Goal: Submit feedback/report problem

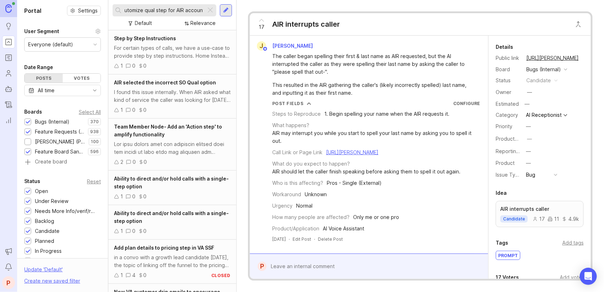
scroll to position [0, 6]
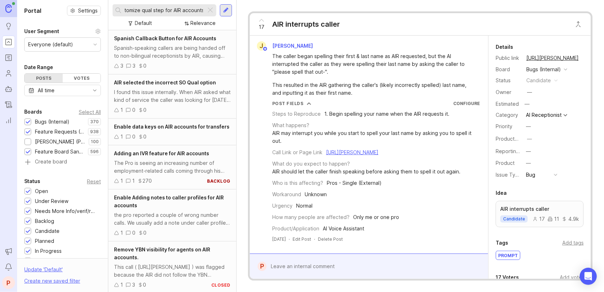
type input "cutomize qual step for AIR accounts"
click at [172, 12] on input "cutomize qual step for AIR accounts" at bounding box center [164, 10] width 78 height 8
click at [224, 6] on div at bounding box center [226, 10] width 12 height 12
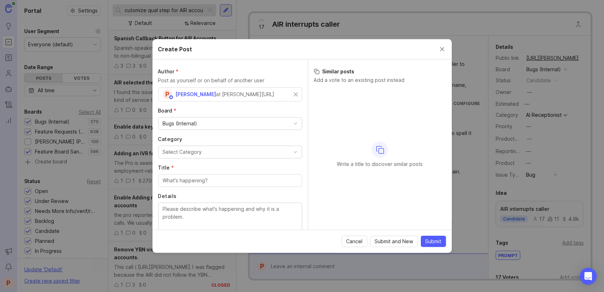
click at [196, 121] on div "Bugs (Internal)" at bounding box center [180, 124] width 35 height 8
click at [198, 151] on div "Select Category" at bounding box center [182, 152] width 39 height 8
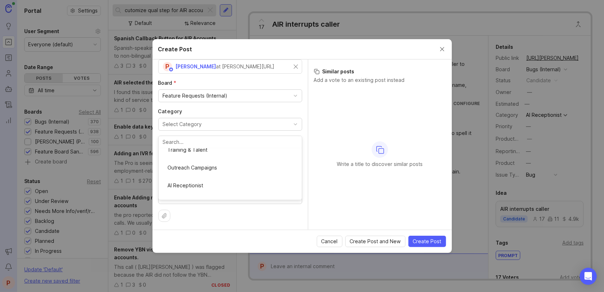
scroll to position [58, 0]
click at [204, 158] on div at bounding box center [230, 153] width 144 height 13
paste input "cutomize qual step for AIR accounts"
type input "cutomize qual step for AIR accounts"
click at [205, 181] on textarea "Details" at bounding box center [230, 190] width 135 height 24
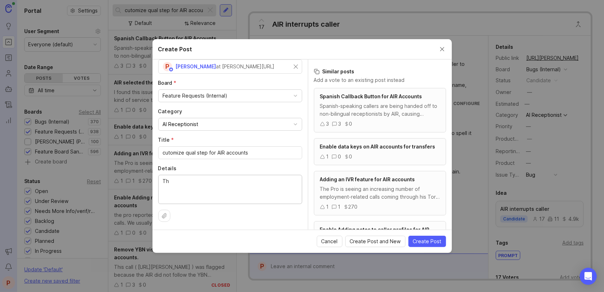
type textarea "T"
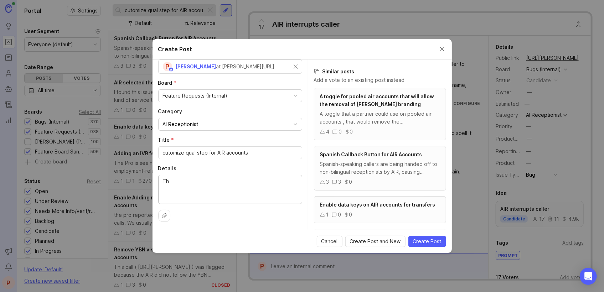
type textarea "T"
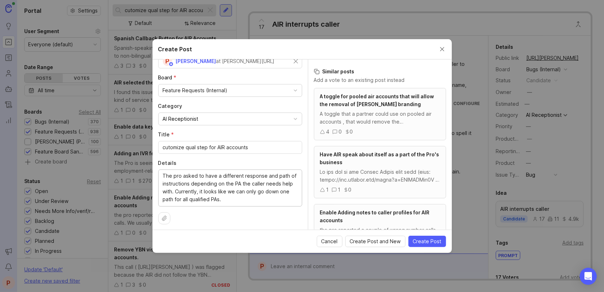
scroll to position [36, 0]
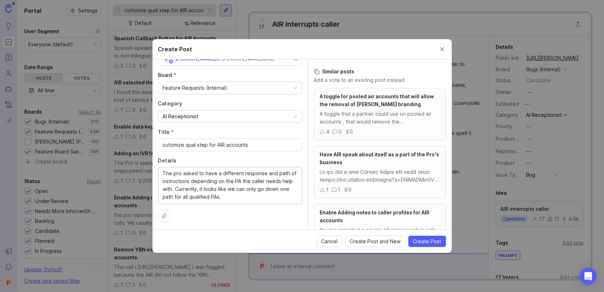
type textarea "The pro asked to have a different response and path of instructions depending o…"
click at [164, 216] on icon at bounding box center [165, 216] width 6 height 6
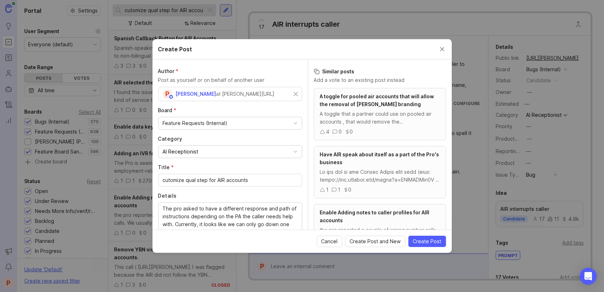
scroll to position [0, 0]
click at [431, 241] on span "Create Post" at bounding box center [427, 241] width 29 height 7
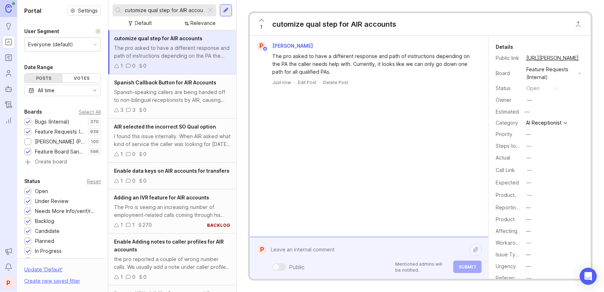
click at [327, 266] on div "Public Mentioned admins will be notified. Submit" at bounding box center [374, 258] width 215 height 30
paste textarea "[URL][PERSON_NAME]"
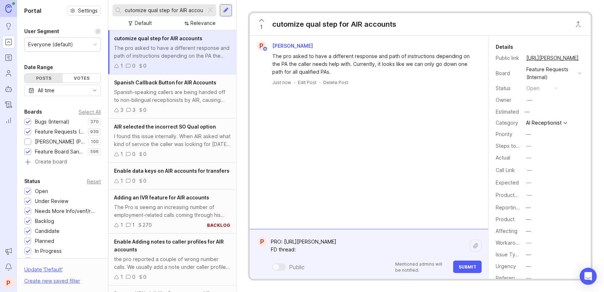
paste textarea "[URL][PERSON_NAME][DOMAIN_NAME]"
type textarea "PRO: [URL][PERSON_NAME] FD thread: [URL][PERSON_NAME][DOMAIN_NAME]"
click at [465, 262] on button "Submit" at bounding box center [468, 267] width 29 height 12
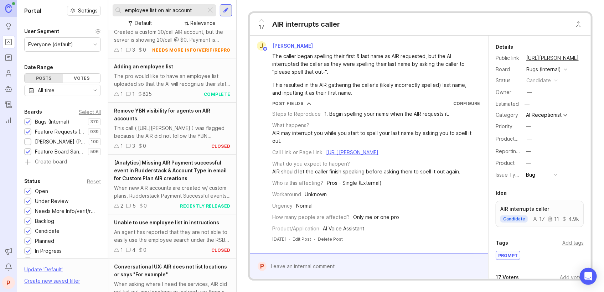
scroll to position [190, 0]
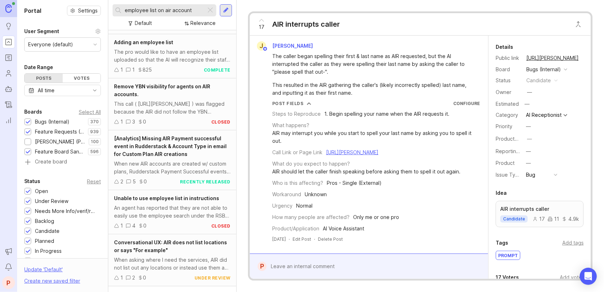
type input "employee list on air account"
click at [165, 45] on span "Adding an employee list" at bounding box center [143, 42] width 59 height 6
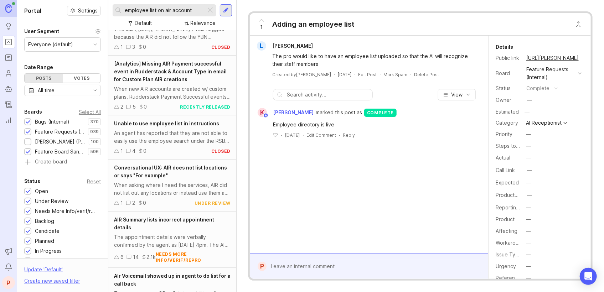
scroll to position [265, 0]
click at [177, 143] on div "Unable to use employee list in instructions An agent has reported that they are…" at bounding box center [172, 137] width 128 height 44
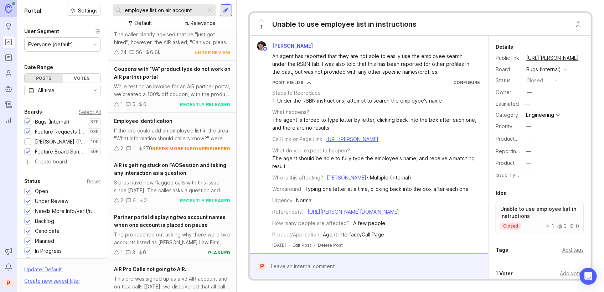
scroll to position [1921, 0]
click at [191, 142] on div "If the pro could add an employee list in the area "What information should call…" at bounding box center [172, 135] width 117 height 16
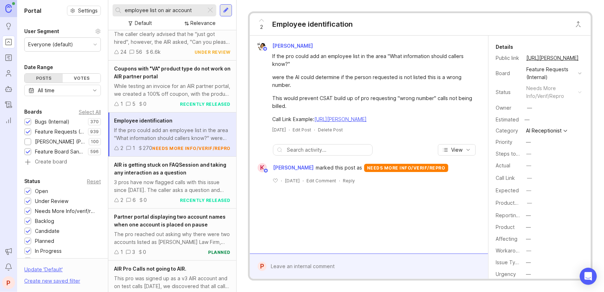
click at [301, 263] on div at bounding box center [374, 267] width 215 height 14
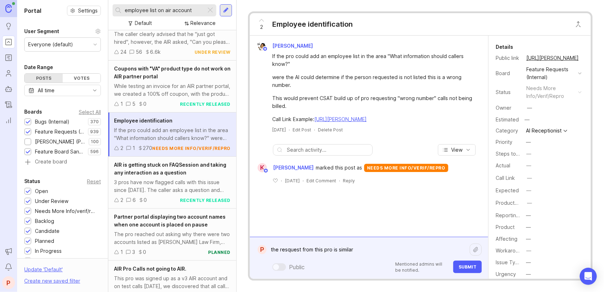
paste textarea "https://agent.smith.ai/pro/company/13797/"
click at [288, 251] on textarea "the resquest from this pro is similar https://agent.smith.ai/pro/company/13797/" at bounding box center [368, 250] width 203 height 14
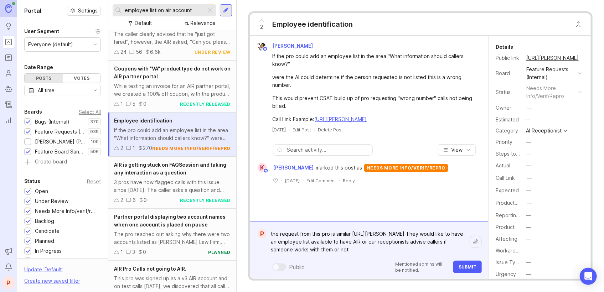
paste textarea "https://smith.freshdesk.com/a/tickets/1408610"
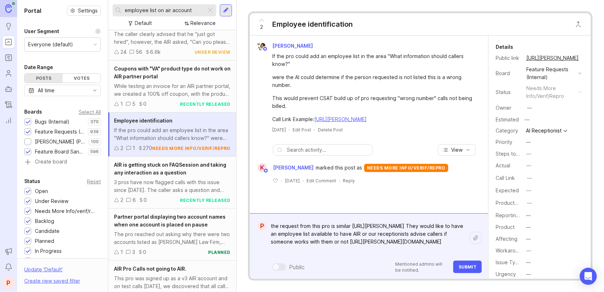
type textarea "the request from this pro is similar https://agent.smith.ai/pro/company/13797/ …"
click at [461, 268] on span "Submit" at bounding box center [468, 267] width 18 height 5
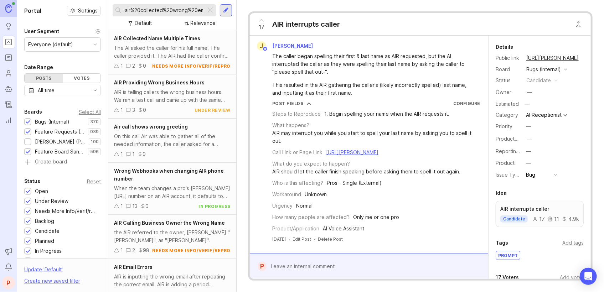
drag, startPoint x: 210, startPoint y: 9, endPoint x: 201, endPoint y: 7, distance: 9.9
click at [208, 8] on div at bounding box center [210, 10] width 9 height 9
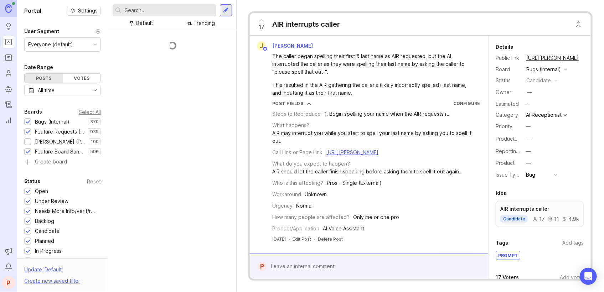
click at [198, 7] on input "text" at bounding box center [169, 10] width 89 height 8
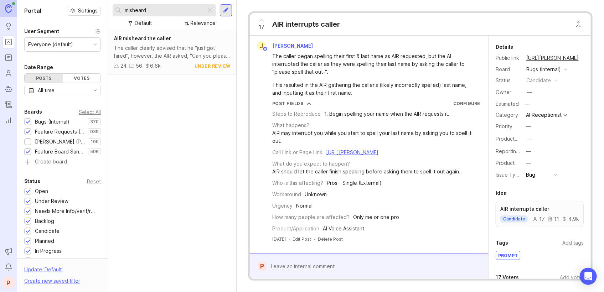
type input "misheard"
click at [162, 35] on span "AIR misheard the caller" at bounding box center [142, 38] width 57 height 6
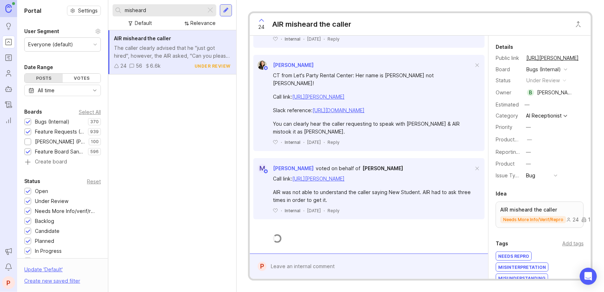
scroll to position [1867, 0]
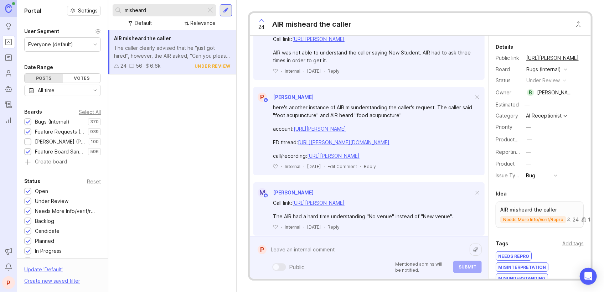
click at [331, 268] on div "Public Mentioned admins will be notified. Submit" at bounding box center [374, 258] width 215 height 30
paste textarea "https://agent.smith.ai/agent/call/CA6ee2fdc046bf71d5f41b690d24de0f50/"
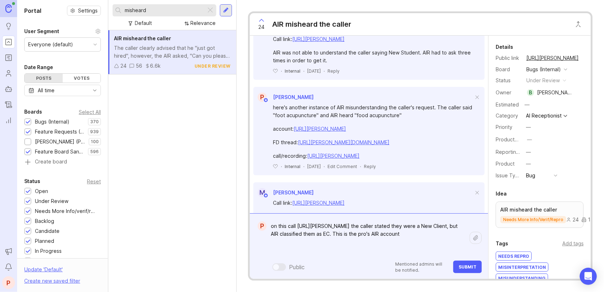
paste textarea "https://agent.smith.ai/pro/company/13658/"
type textarea "on this call https://agent.smith.ai/agent/call/CA6ee2fdc046bf71d5f41b690d24de0f…"
drag, startPoint x: 465, startPoint y: 268, endPoint x: 465, endPoint y: 264, distance: 4.3
click at [465, 268] on span "Submit" at bounding box center [468, 267] width 18 height 5
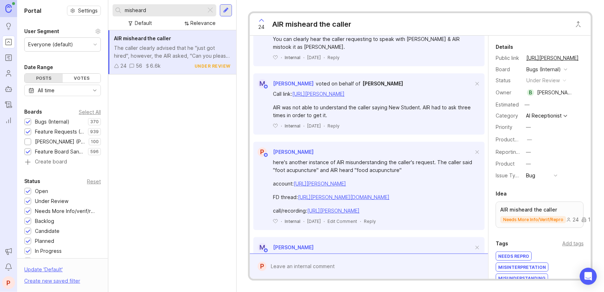
scroll to position [1938, 0]
